Goal: Transaction & Acquisition: Download file/media

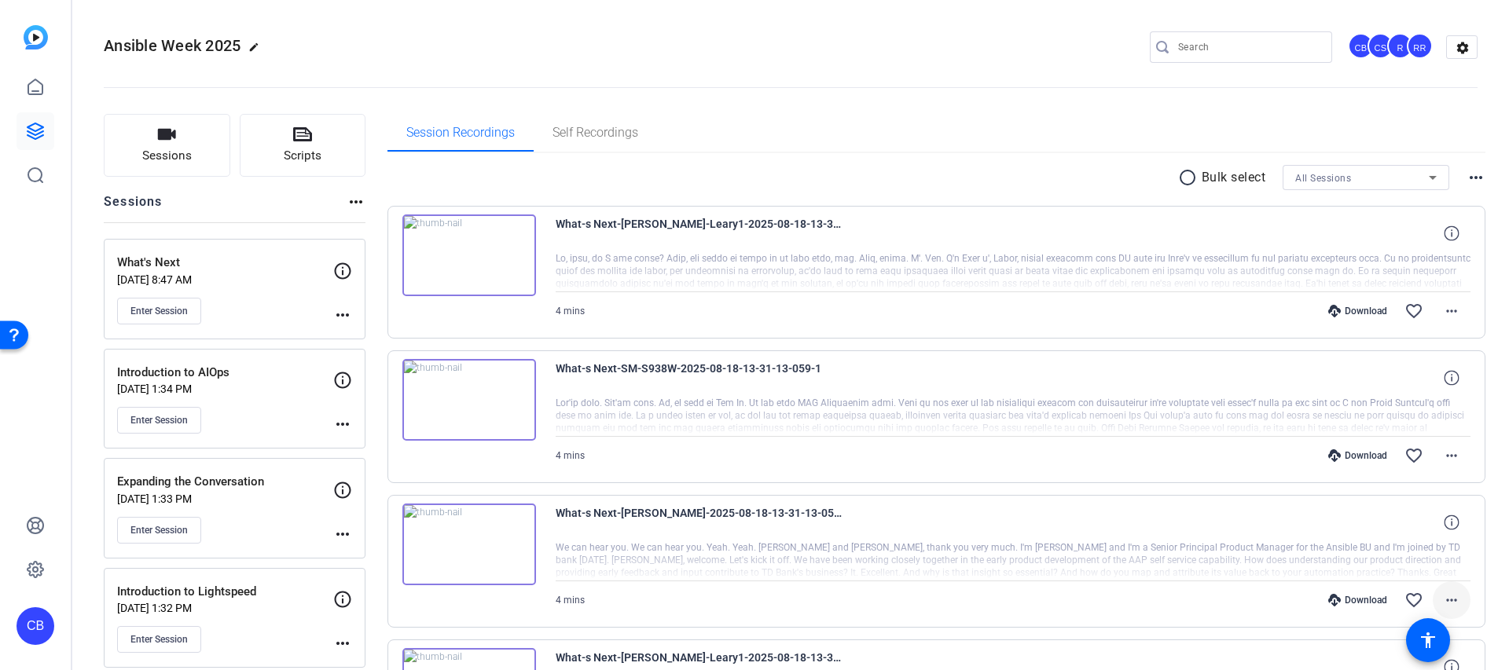
click at [1447, 596] on mat-icon "more_horiz" at bounding box center [1451, 600] width 19 height 19
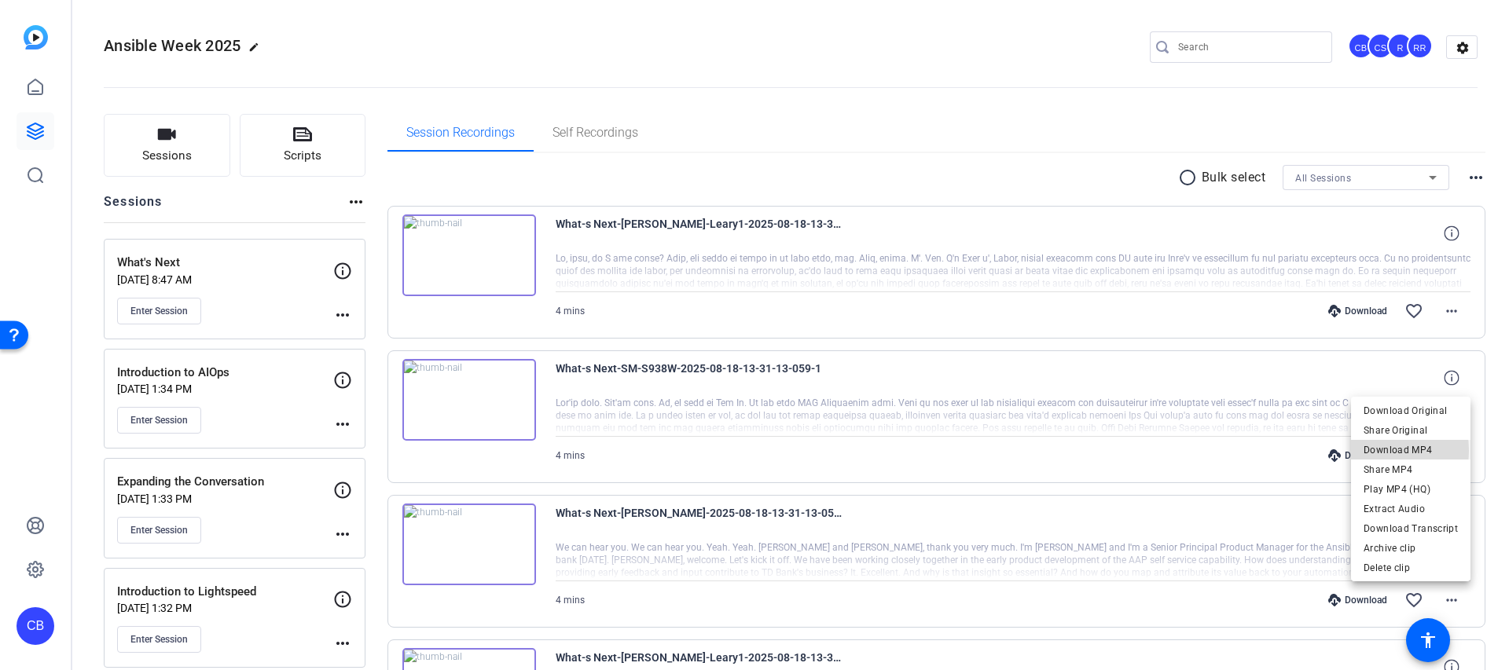
click at [1374, 451] on span "Download MP4" at bounding box center [1410, 450] width 94 height 19
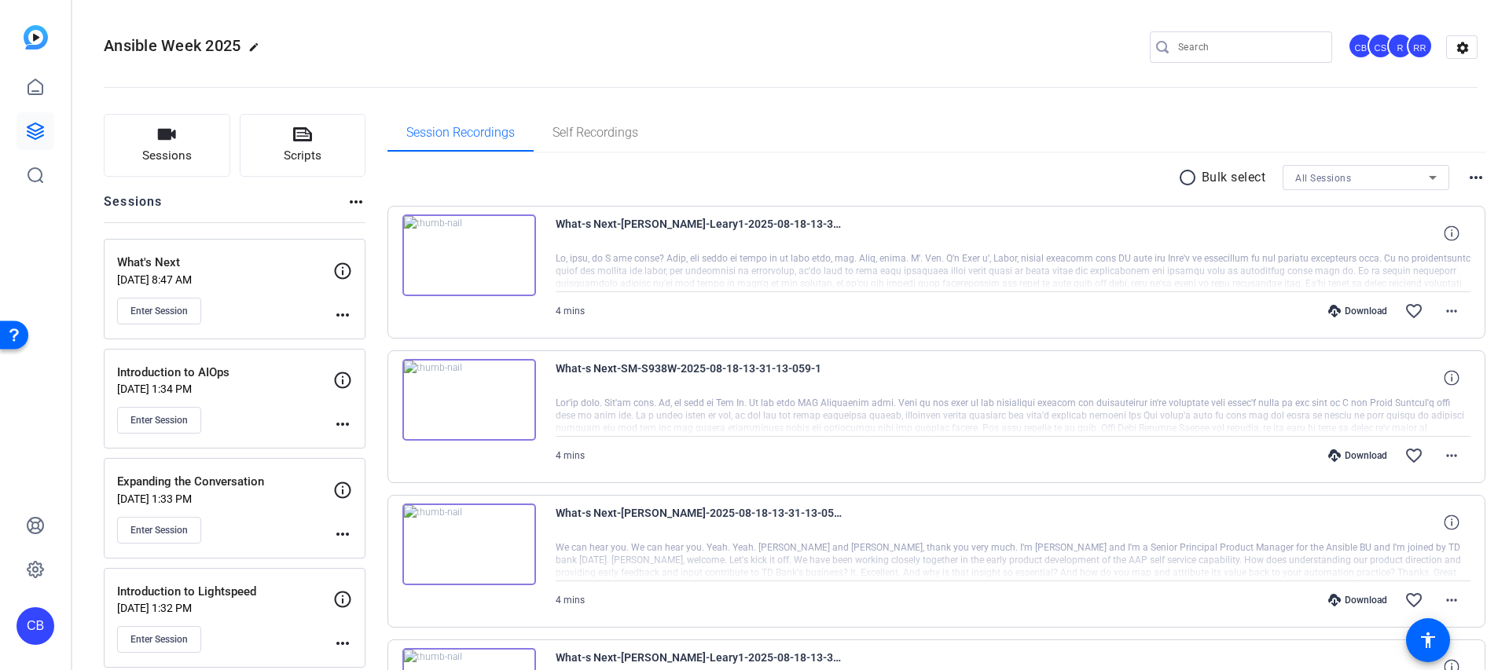
click at [1473, 448] on div "What-s Next-SM-S938W-2025-08-18-13-31-13-059-1 4 mins Download favorite_border …" at bounding box center [936, 416] width 1099 height 133
click at [1460, 451] on mat-icon "more_horiz" at bounding box center [1451, 455] width 19 height 19
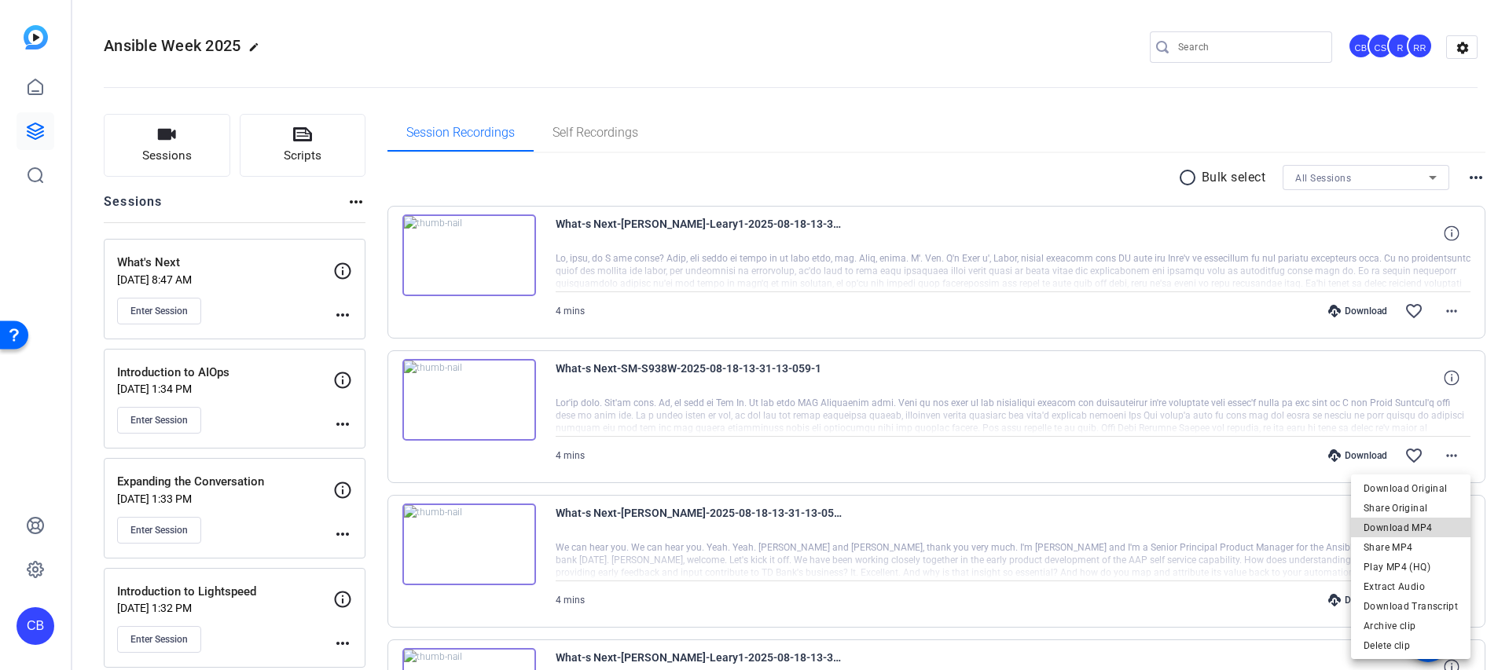
click at [1417, 524] on span "Download MP4" at bounding box center [1410, 528] width 94 height 19
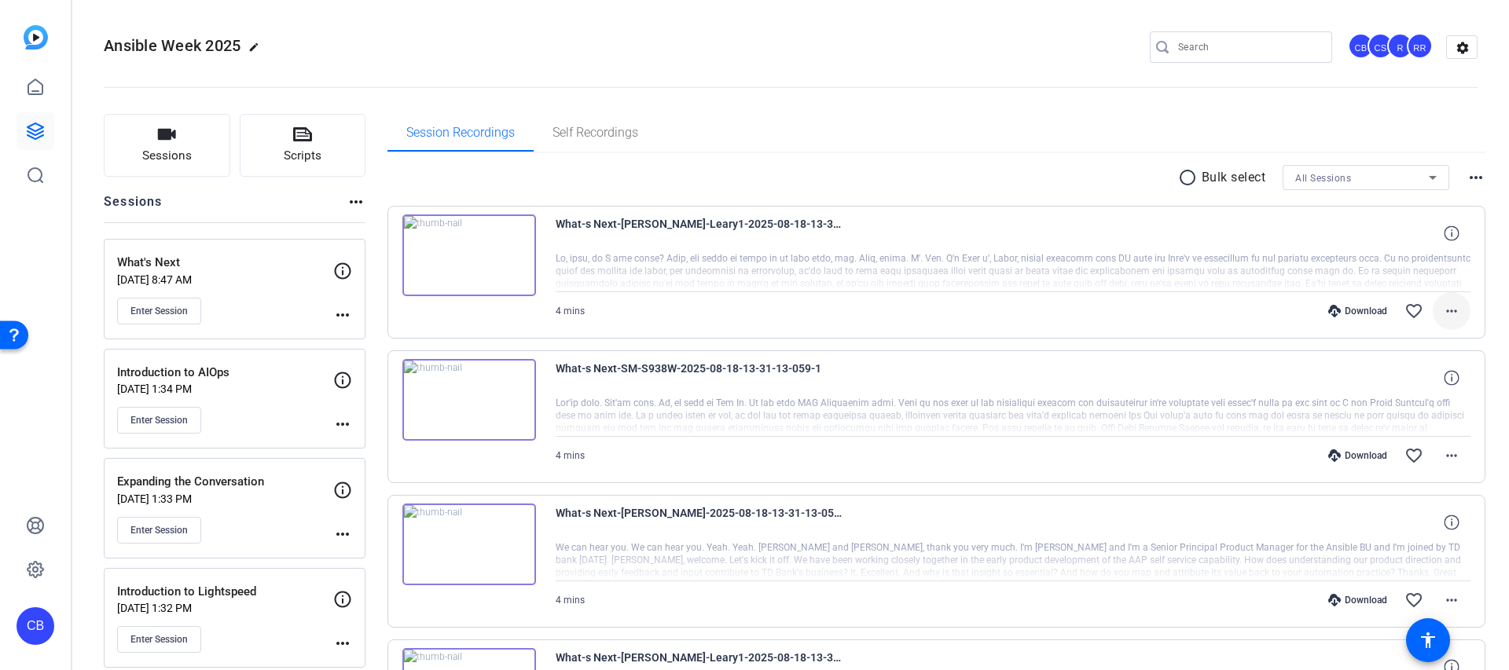
click at [1461, 300] on span at bounding box center [1452, 311] width 38 height 38
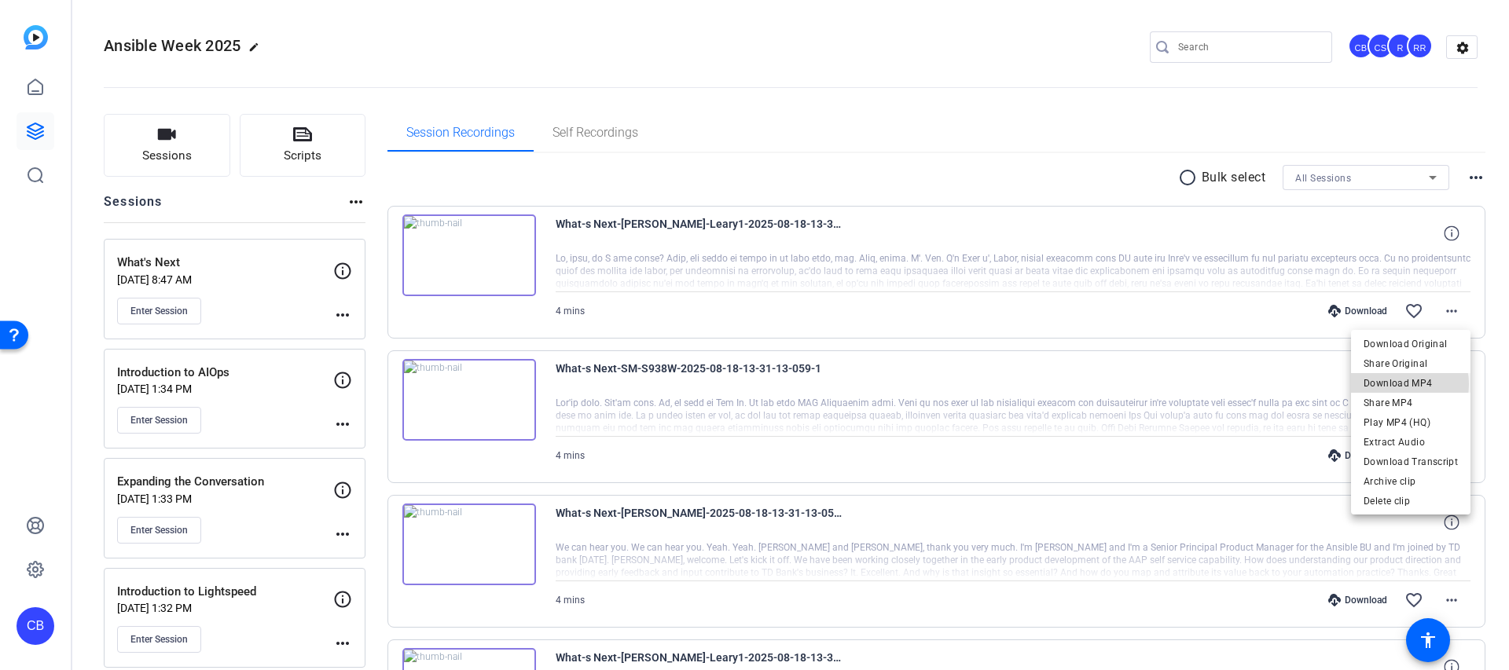
click at [1402, 384] on span "Download MP4" at bounding box center [1410, 383] width 94 height 19
